Goal: Complete application form: Complete application form

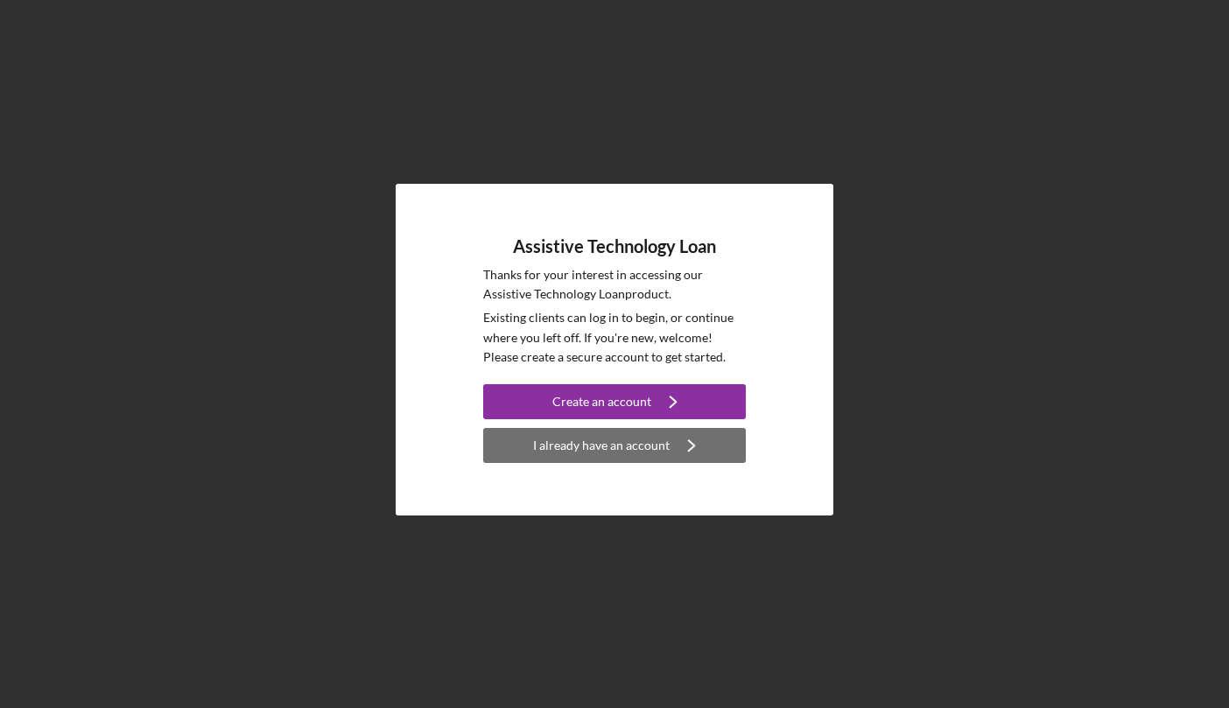
click at [614, 442] on div "I already have an account" at bounding box center [601, 445] width 137 height 35
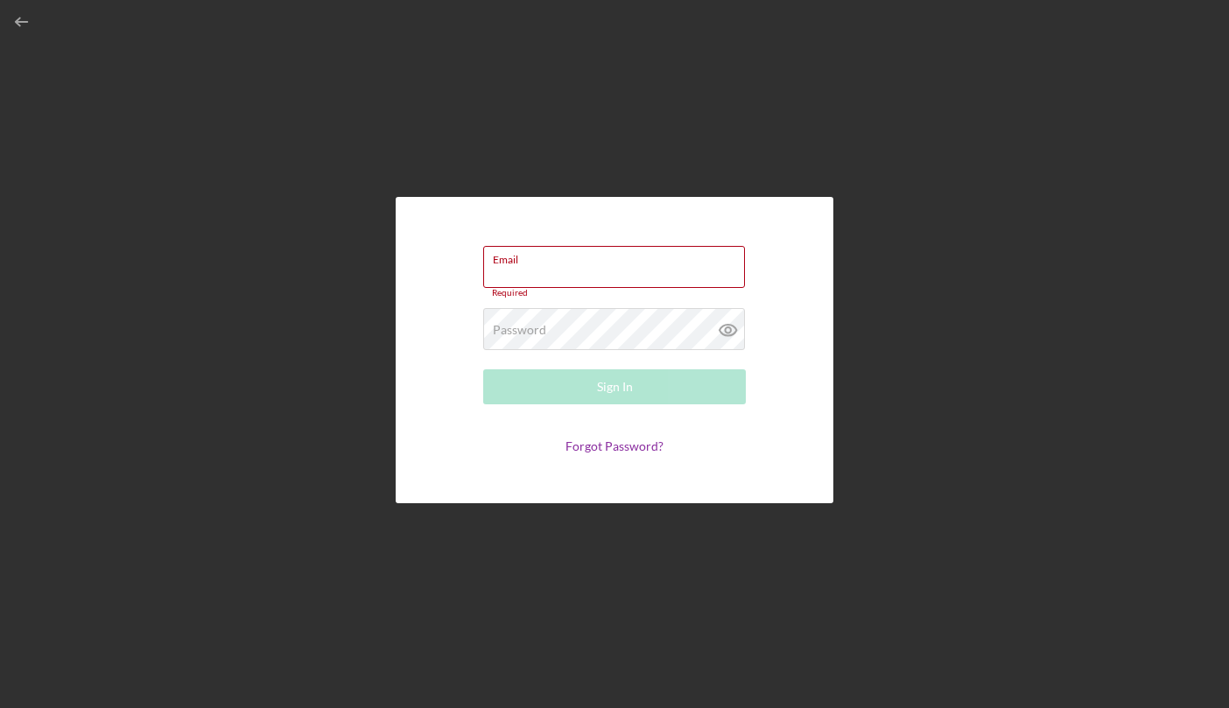
click at [831, 348] on div "Email Required Password Required Sign In Forgot Password?" at bounding box center [615, 350] width 438 height 306
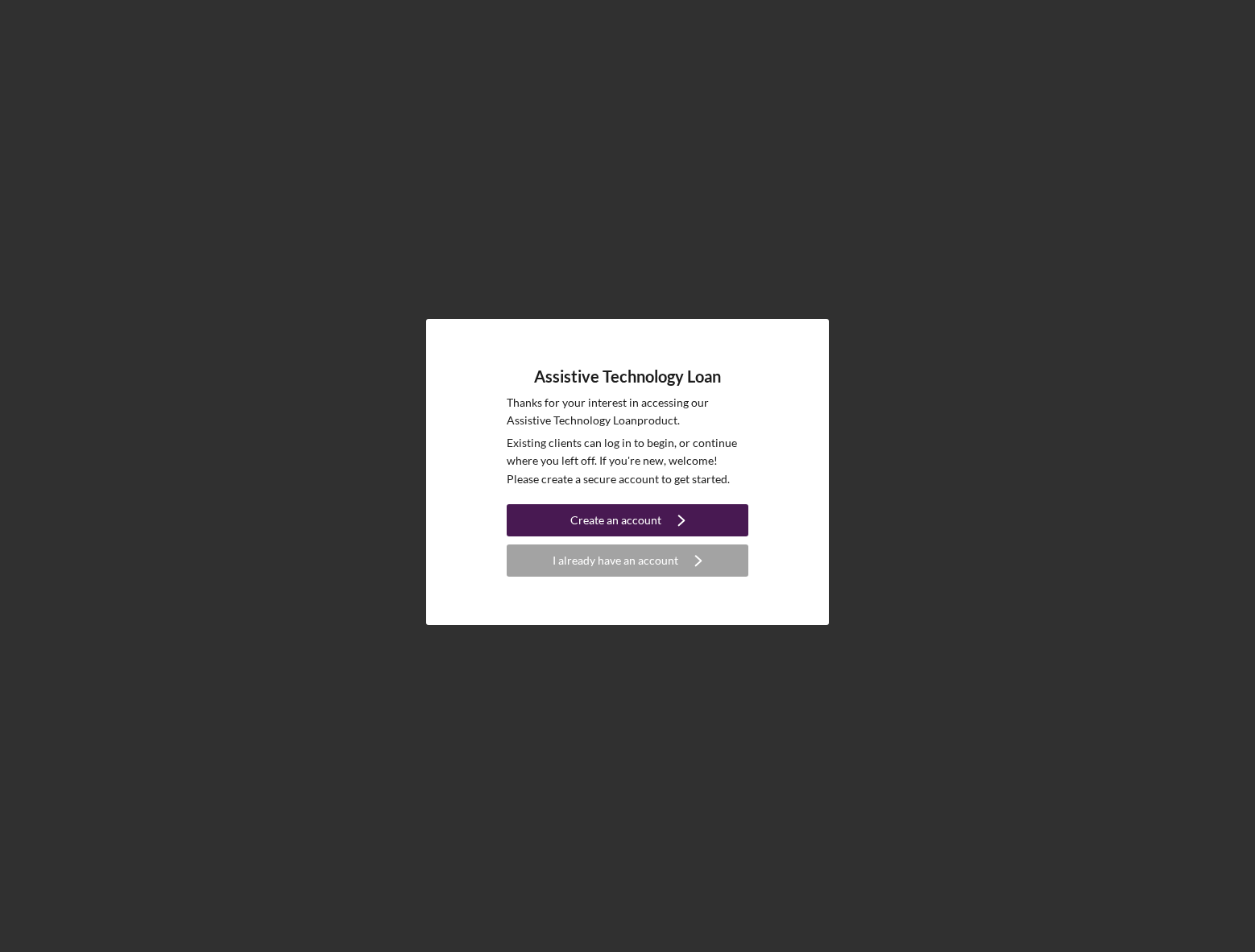
click at [611, 513] on div "Create an account" at bounding box center [616, 520] width 91 height 32
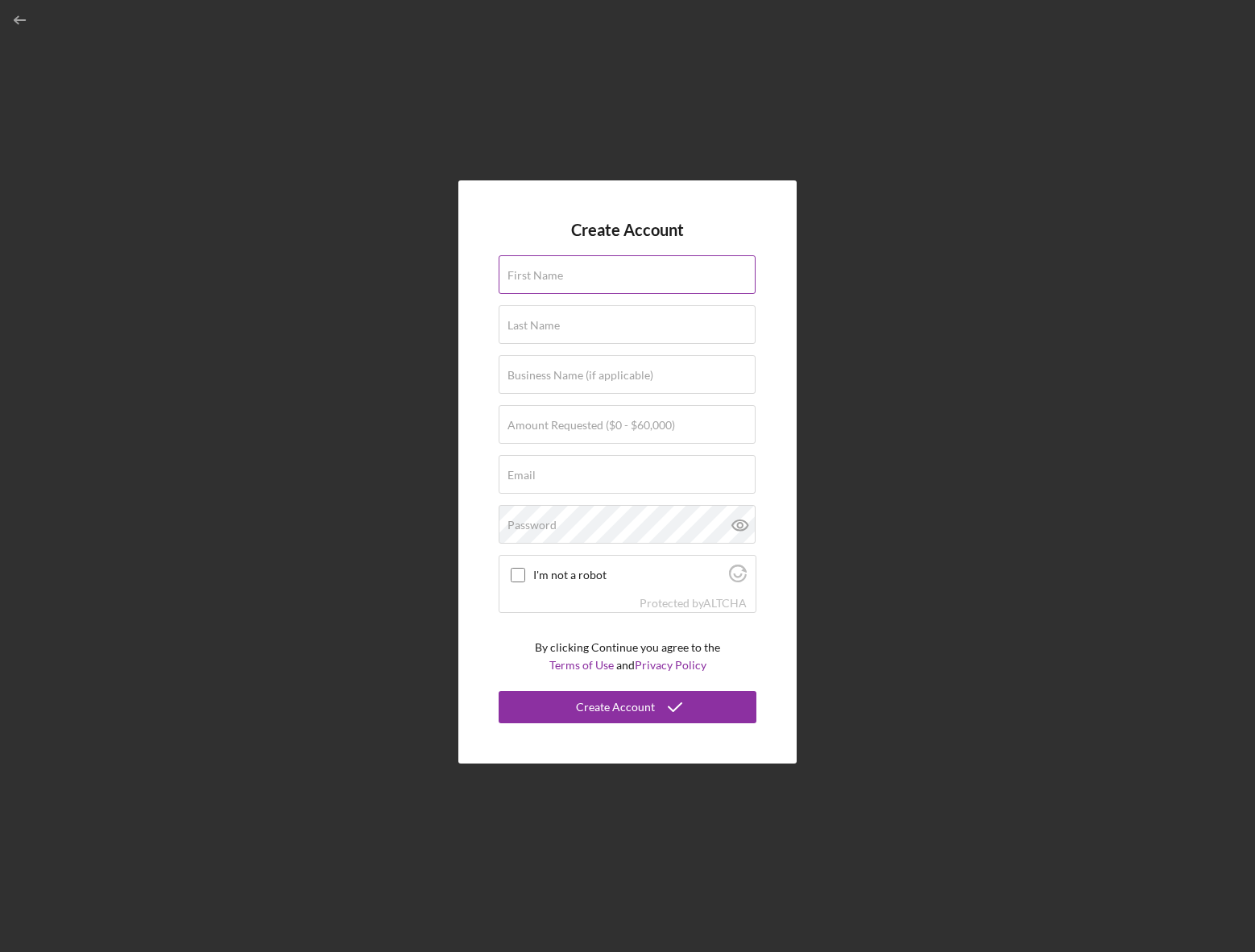
click at [554, 271] on label "First Name" at bounding box center [535, 275] width 55 height 13
click at [554, 271] on input "First Name" at bounding box center [627, 274] width 257 height 39
click at [565, 279] on input "First Name" at bounding box center [627, 274] width 257 height 39
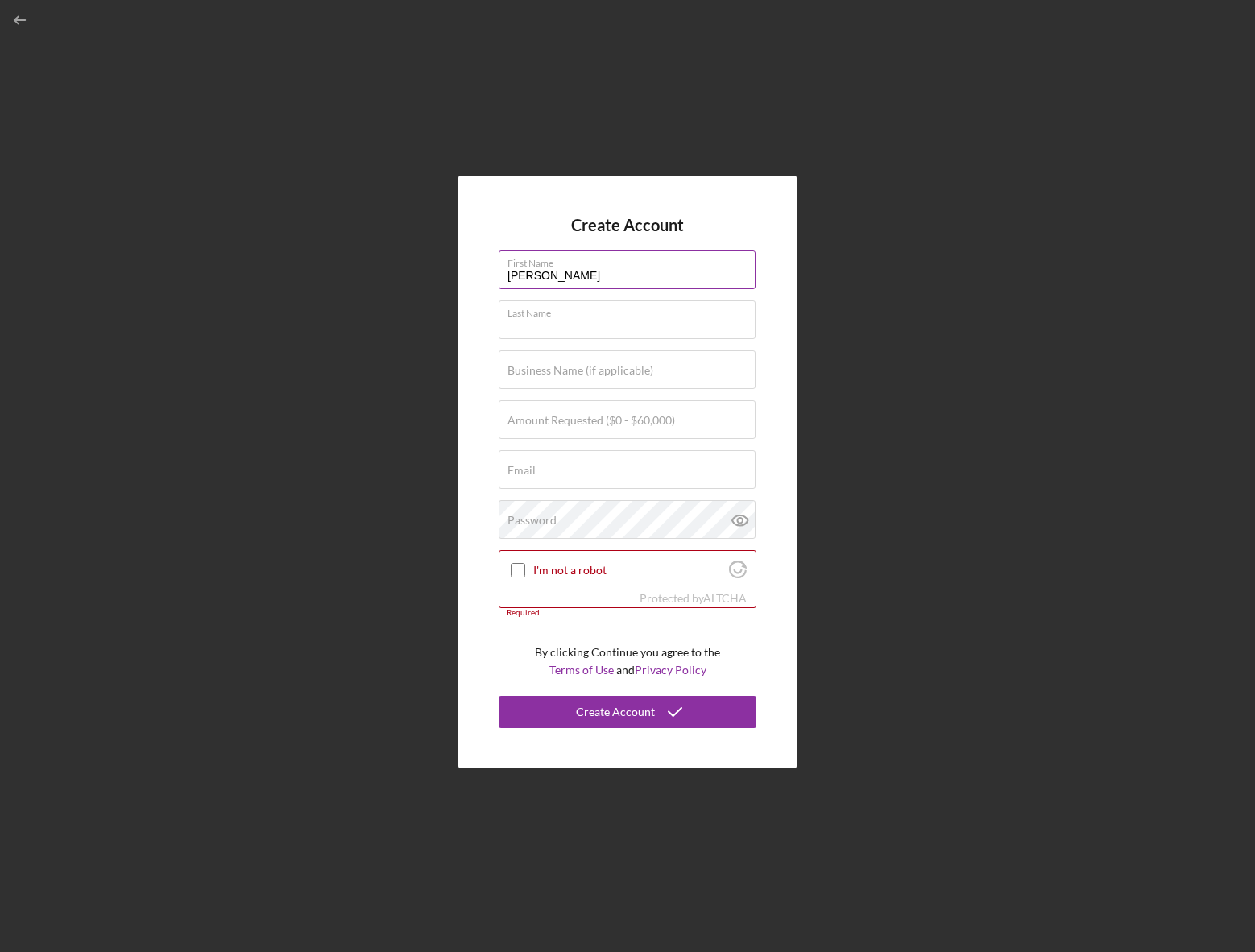
click at [557, 287] on div "First Name [PERSON_NAME]" at bounding box center [628, 271] width 258 height 41
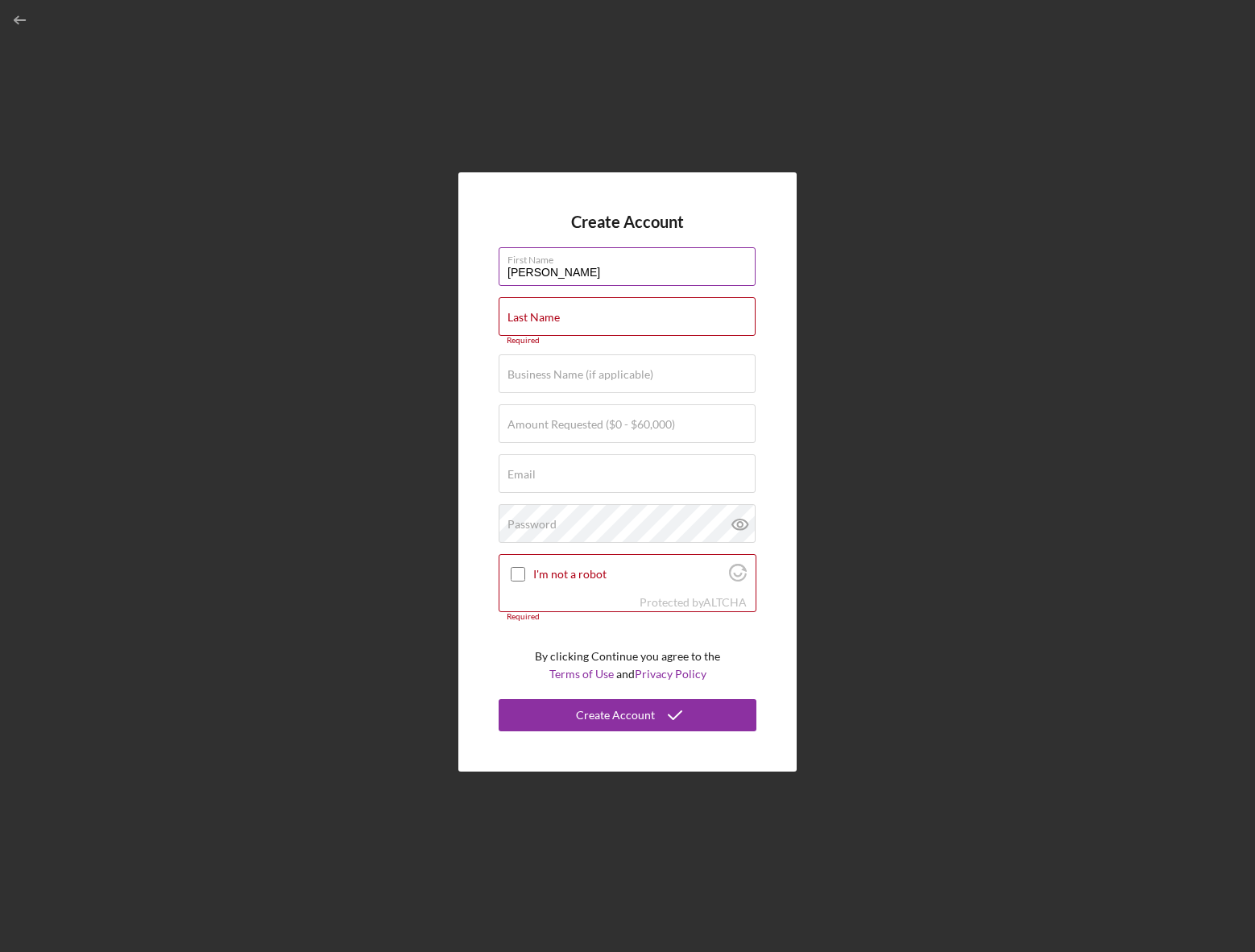
type input "[PERSON_NAME]"
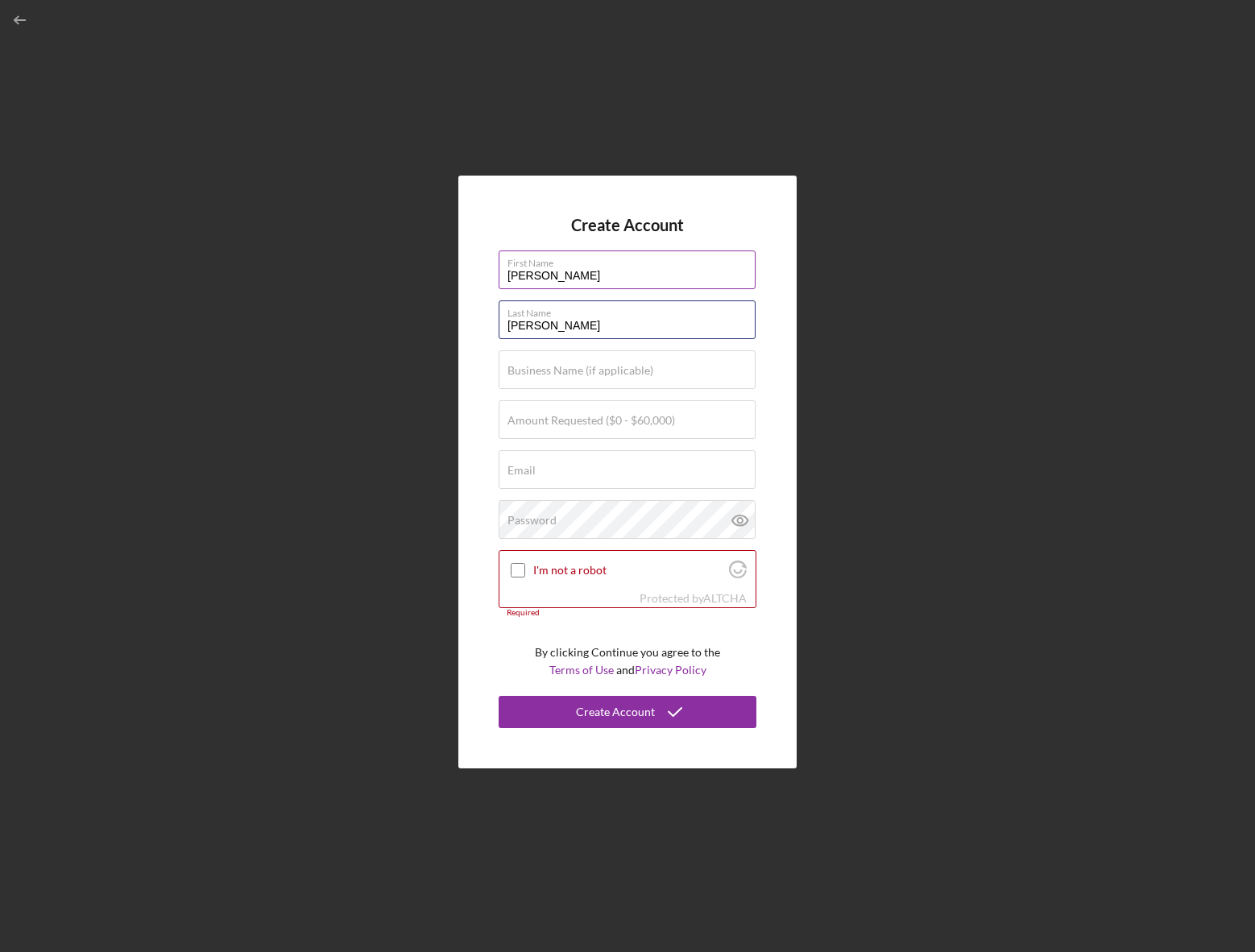
type input "[PERSON_NAME]"
type input "$6,000"
type input "[PERSON_NAME][EMAIL_ADDRESS][PERSON_NAME][DOMAIN_NAME]"
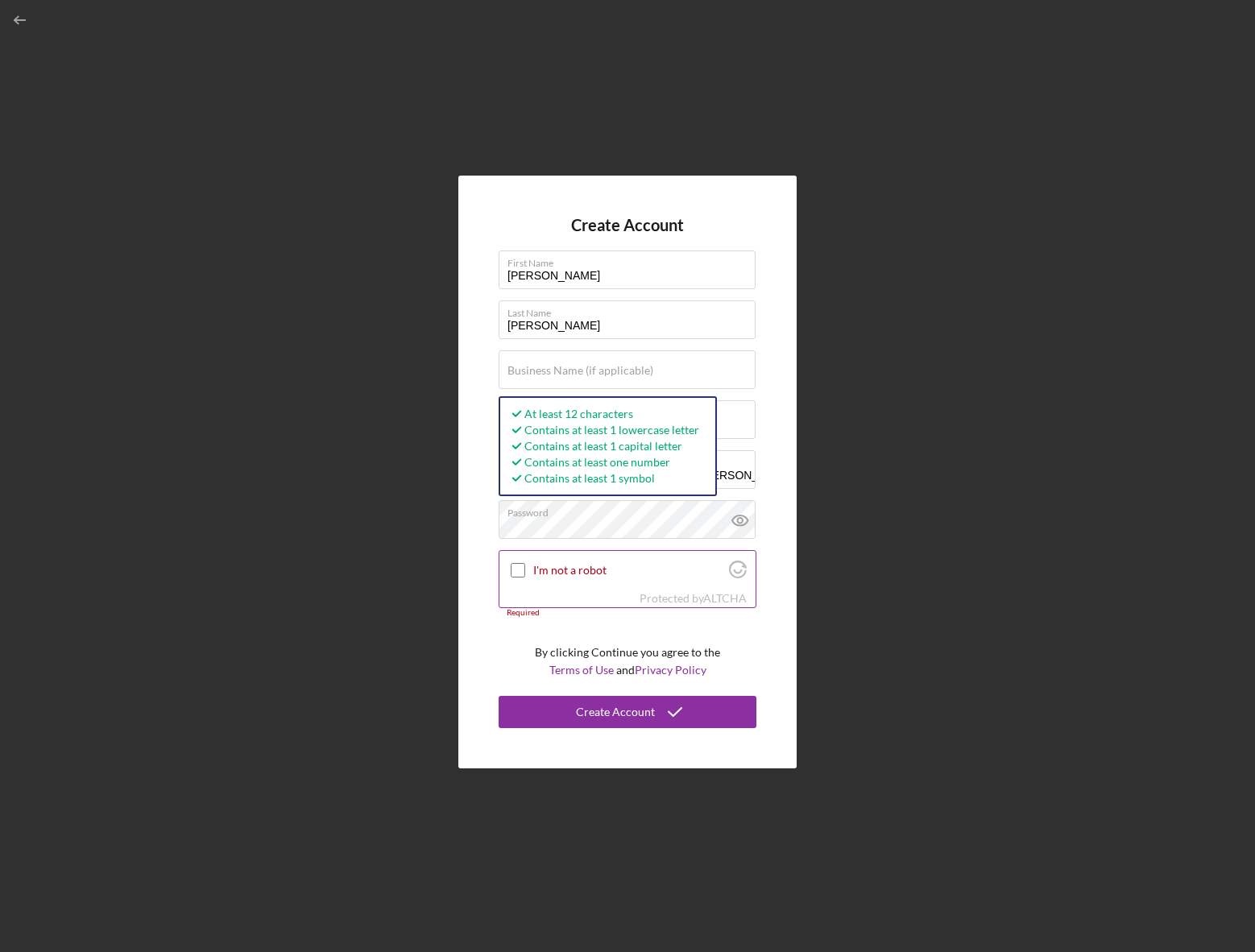
click at [600, 569] on label "I'm not a robot" at bounding box center [628, 571] width 191 height 13
click at [526, 569] on input "I'm not a robot" at bounding box center [518, 571] width 15 height 15
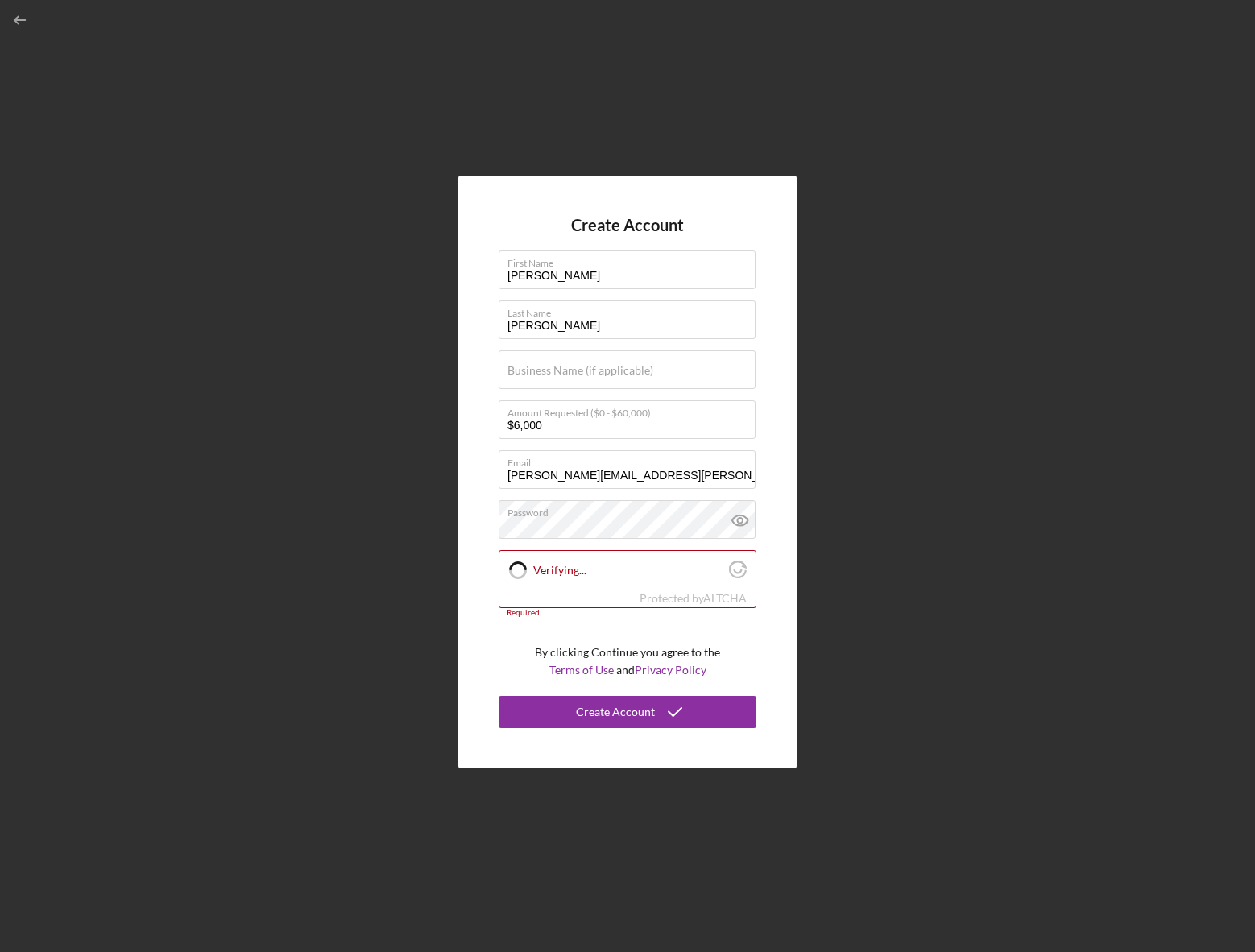
checkbox input "true"
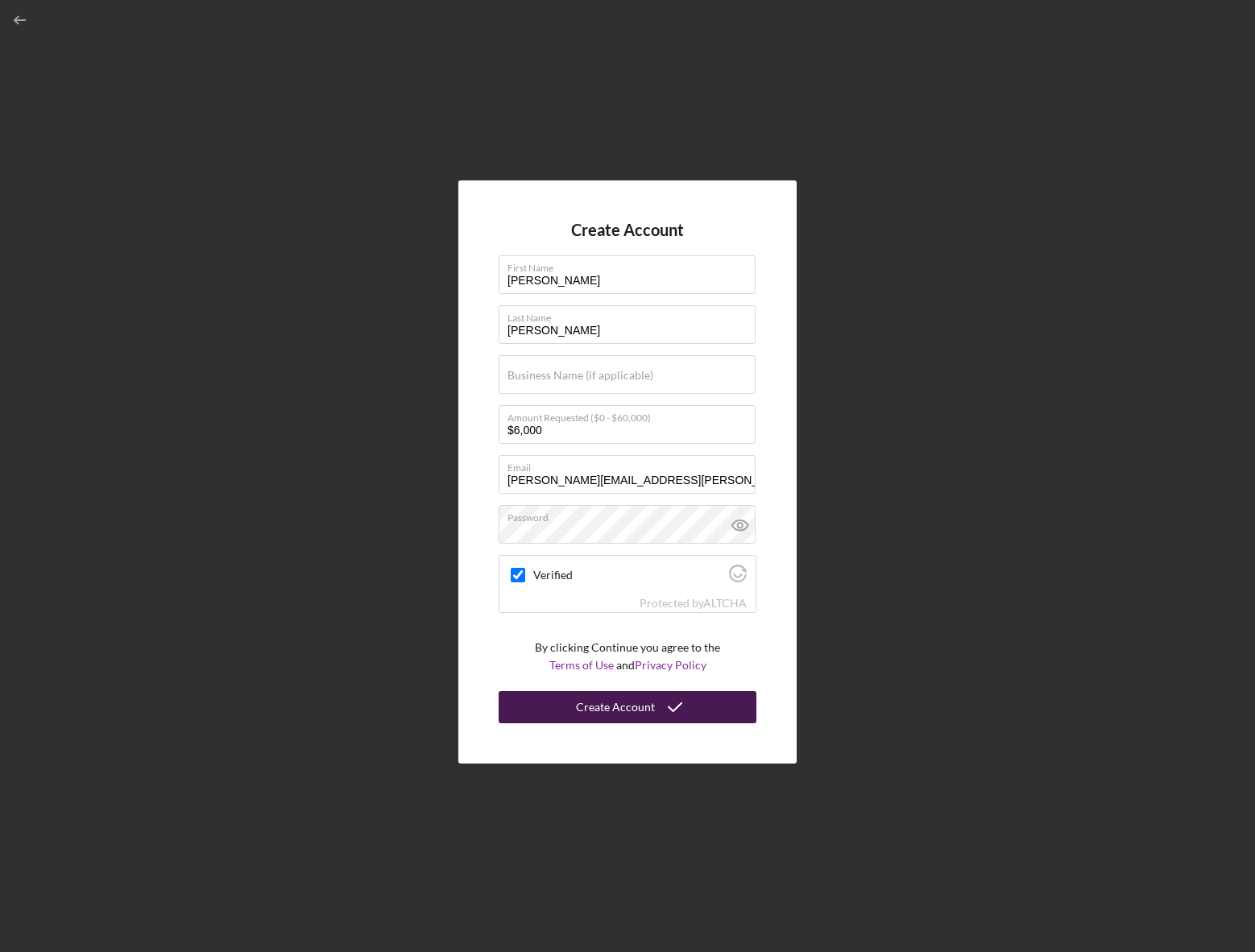
click at [587, 702] on div "Create Account" at bounding box center [616, 707] width 79 height 32
